Goal: Transaction & Acquisition: Book appointment/travel/reservation

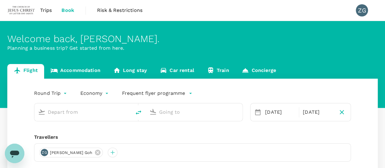
type input "[GEOGRAPHIC_DATA] (XSP)"
type input "Sultan [PERSON_NAME] [PERSON_NAME] (SZB)"
type input "[GEOGRAPHIC_DATA] (XSP)"
type input "Sultan [PERSON_NAME] [PERSON_NAME] (SZB)"
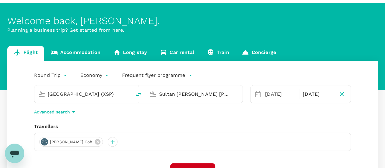
scroll to position [91, 0]
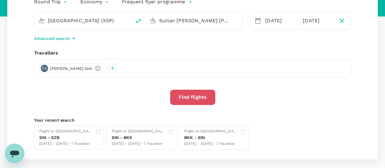
click at [200, 95] on button "Find flights" at bounding box center [192, 96] width 45 height 15
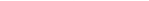
scroll to position [71, 0]
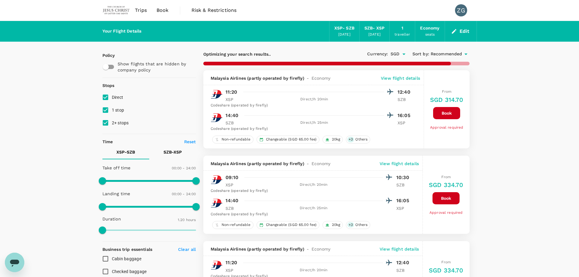
checkbox input "false"
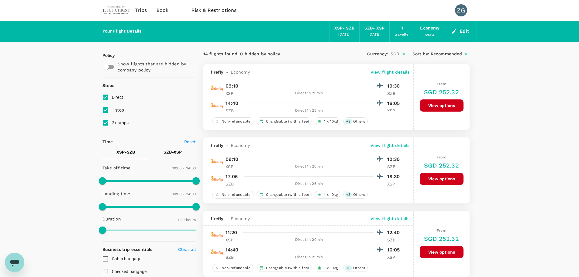
click at [109, 107] on input "1 stop" at bounding box center [105, 110] width 13 height 13
checkbox input "false"
click at [111, 120] on input "2+ stops" at bounding box center [105, 123] width 13 height 13
checkbox input "false"
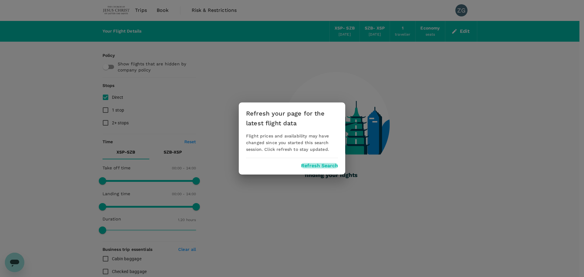
click at [313, 165] on button "Refresh Search" at bounding box center [319, 165] width 37 height 5
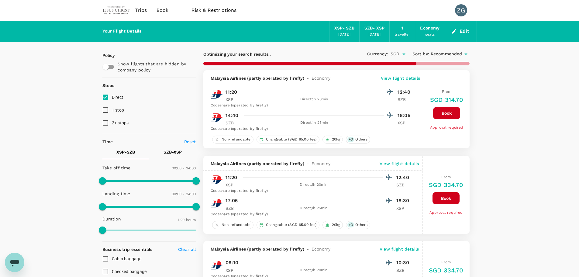
checkbox input "false"
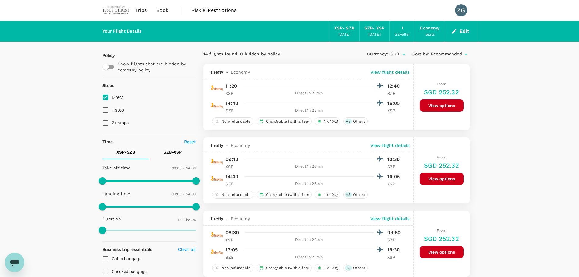
click at [384, 56] on span "Recommended" at bounding box center [447, 54] width 32 height 7
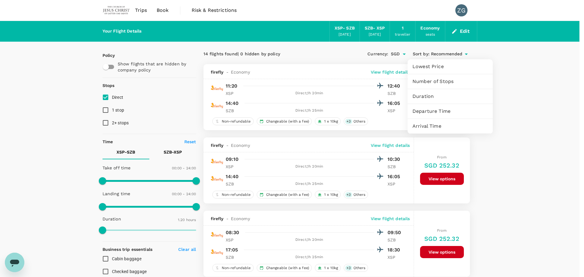
click at [384, 111] on span "Departure Time" at bounding box center [449, 111] width 75 height 7
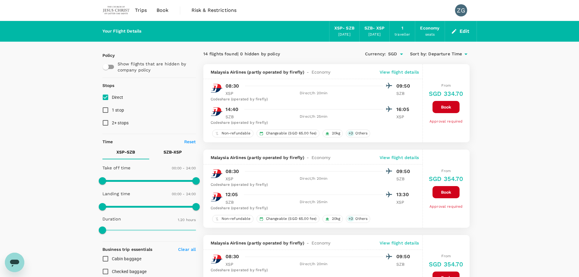
click at [384, 31] on icon "button" at bounding box center [454, 31] width 6 height 6
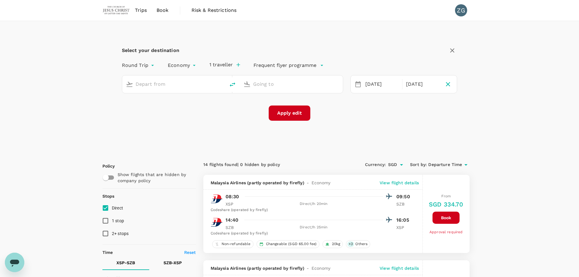
type input "[GEOGRAPHIC_DATA] (XSP)"
type input "Sultan [PERSON_NAME] [PERSON_NAME] (SZB)"
click at [200, 83] on input "[GEOGRAPHIC_DATA] (XSP)" at bounding box center [174, 83] width 77 height 9
click at [200, 106] on p "Singapore Changi" at bounding box center [184, 108] width 108 height 6
type input "Singapore Changi (SIN)"
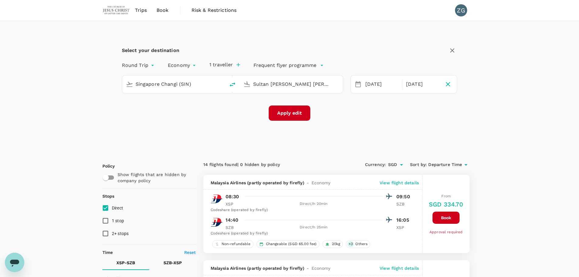
click at [269, 84] on input "Sultan [PERSON_NAME] [PERSON_NAME] (SZB)" at bounding box center [291, 83] width 77 height 9
click at [267, 106] on p "[GEOGRAPHIC_DATA] Intl" at bounding box center [300, 108] width 107 height 6
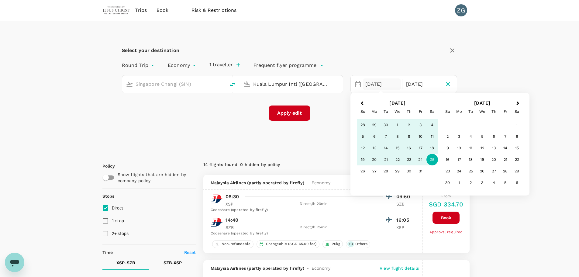
type input "Kuala Lumpur Intl ([GEOGRAPHIC_DATA])"
click at [294, 114] on button "Apply edit" at bounding box center [290, 113] width 42 height 15
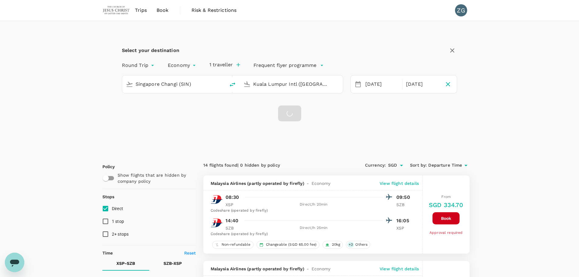
checkbox input "false"
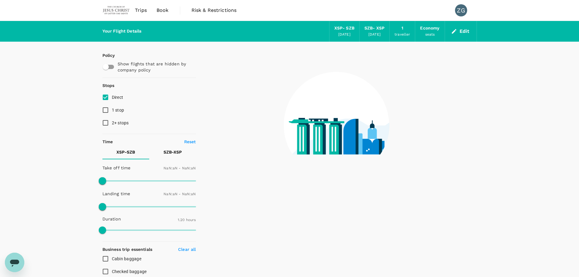
type input "1440"
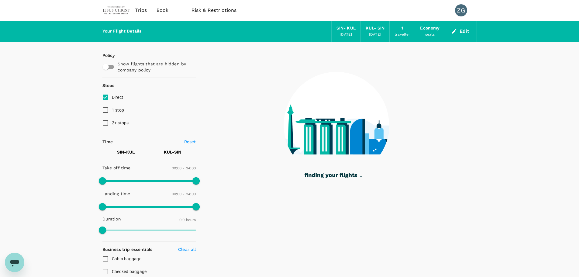
checkbox input "true"
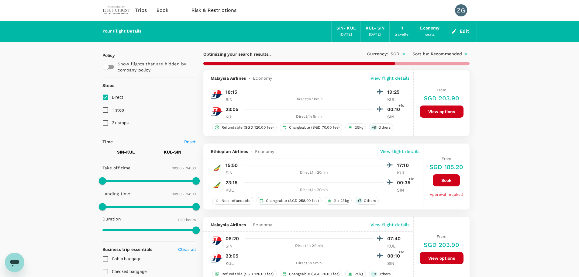
click at [384, 53] on span "Recommended" at bounding box center [447, 54] width 32 height 7
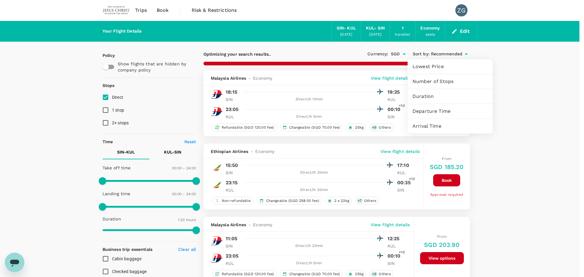
type input "290"
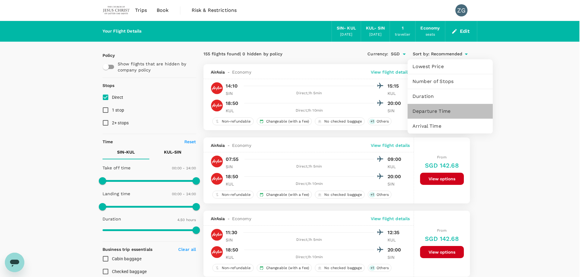
click at [384, 107] on div "Departure Time" at bounding box center [450, 111] width 85 height 15
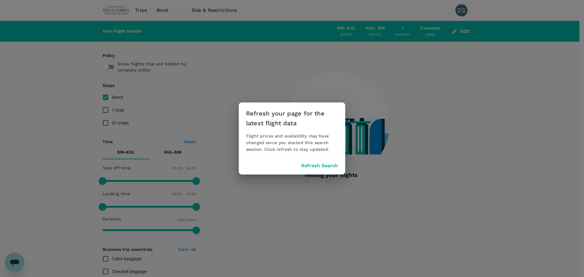
click at [315, 166] on button "Refresh Search" at bounding box center [319, 165] width 37 height 5
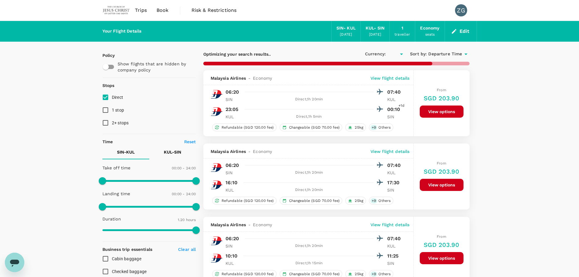
type input "SGD"
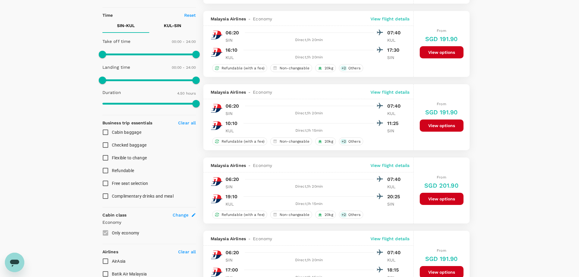
scroll to position [122, 0]
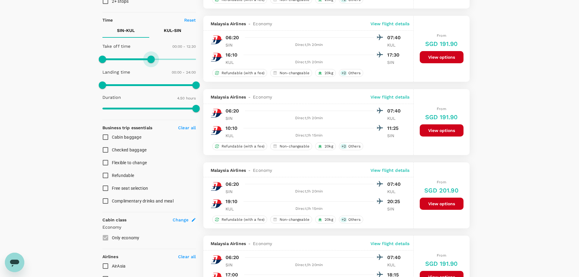
type input "1440"
drag, startPoint x: 197, startPoint y: 59, endPoint x: 207, endPoint y: 58, distance: 10.1
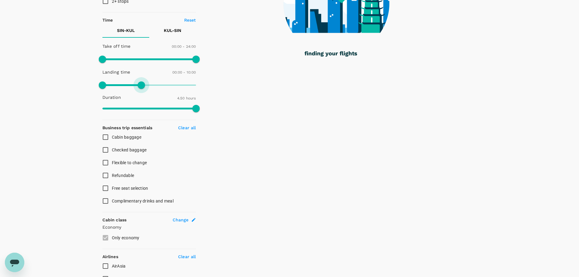
type input "540"
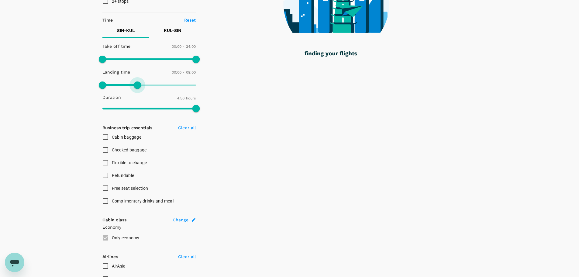
drag, startPoint x: 192, startPoint y: 87, endPoint x: 137, endPoint y: 91, distance: 54.6
click at [137, 89] on span at bounding box center [137, 85] width 7 height 7
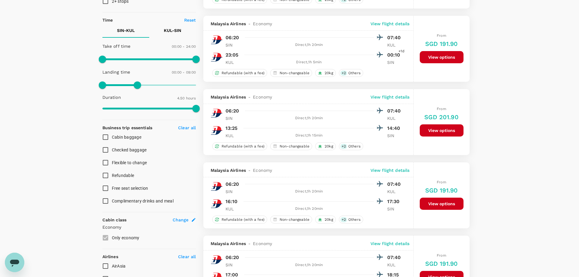
drag, startPoint x: 316, startPoint y: 169, endPoint x: 494, endPoint y: 107, distance: 187.9
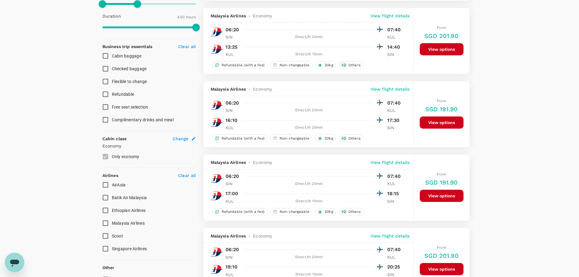
scroll to position [213, 0]
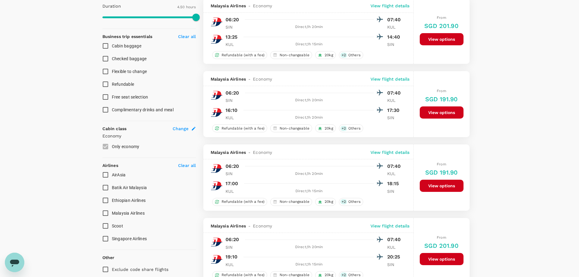
drag, startPoint x: 521, startPoint y: 158, endPoint x: 538, endPoint y: 144, distance: 22.3
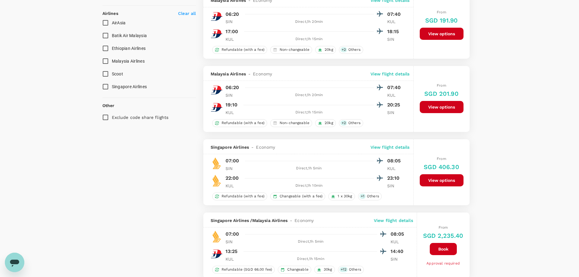
scroll to position [426, 0]
